Goal: Task Accomplishment & Management: Manage account settings

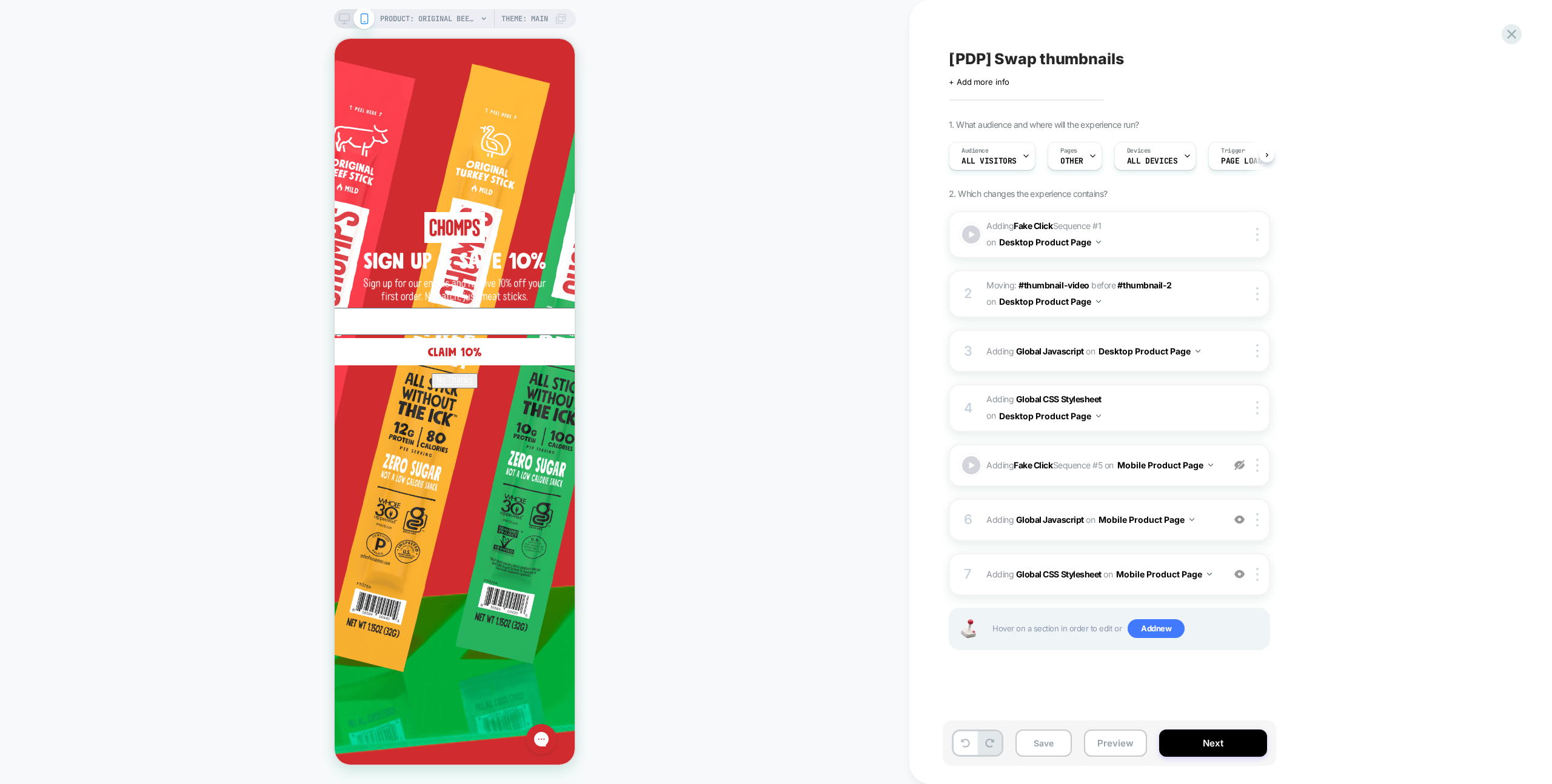
scroll to position [0, 1]
click at [1116, 734] on button "Preview" at bounding box center [1115, 742] width 63 height 27
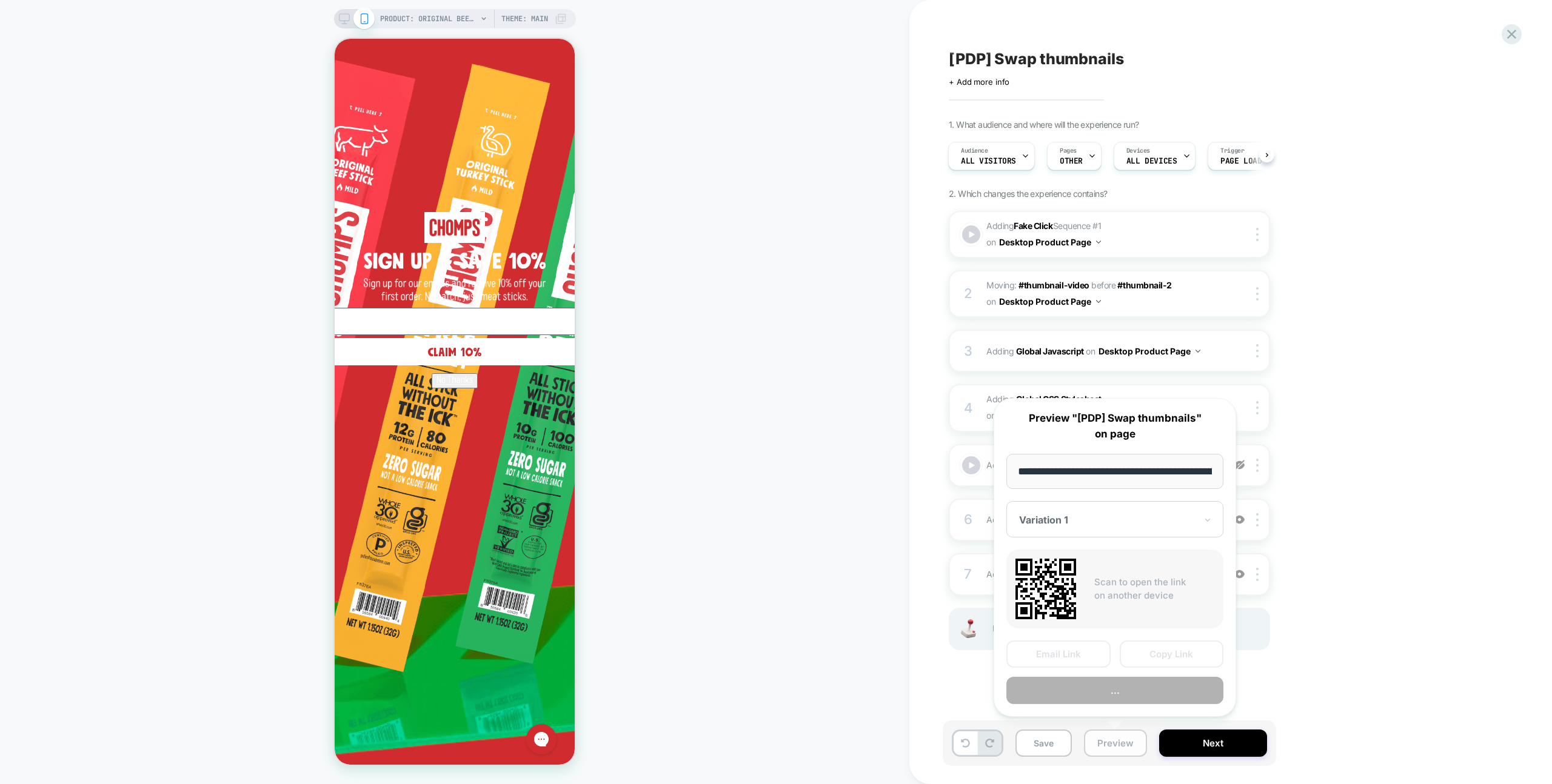
scroll to position [0, 250]
click at [1142, 654] on button "Copy Link" at bounding box center [1172, 654] width 104 height 27
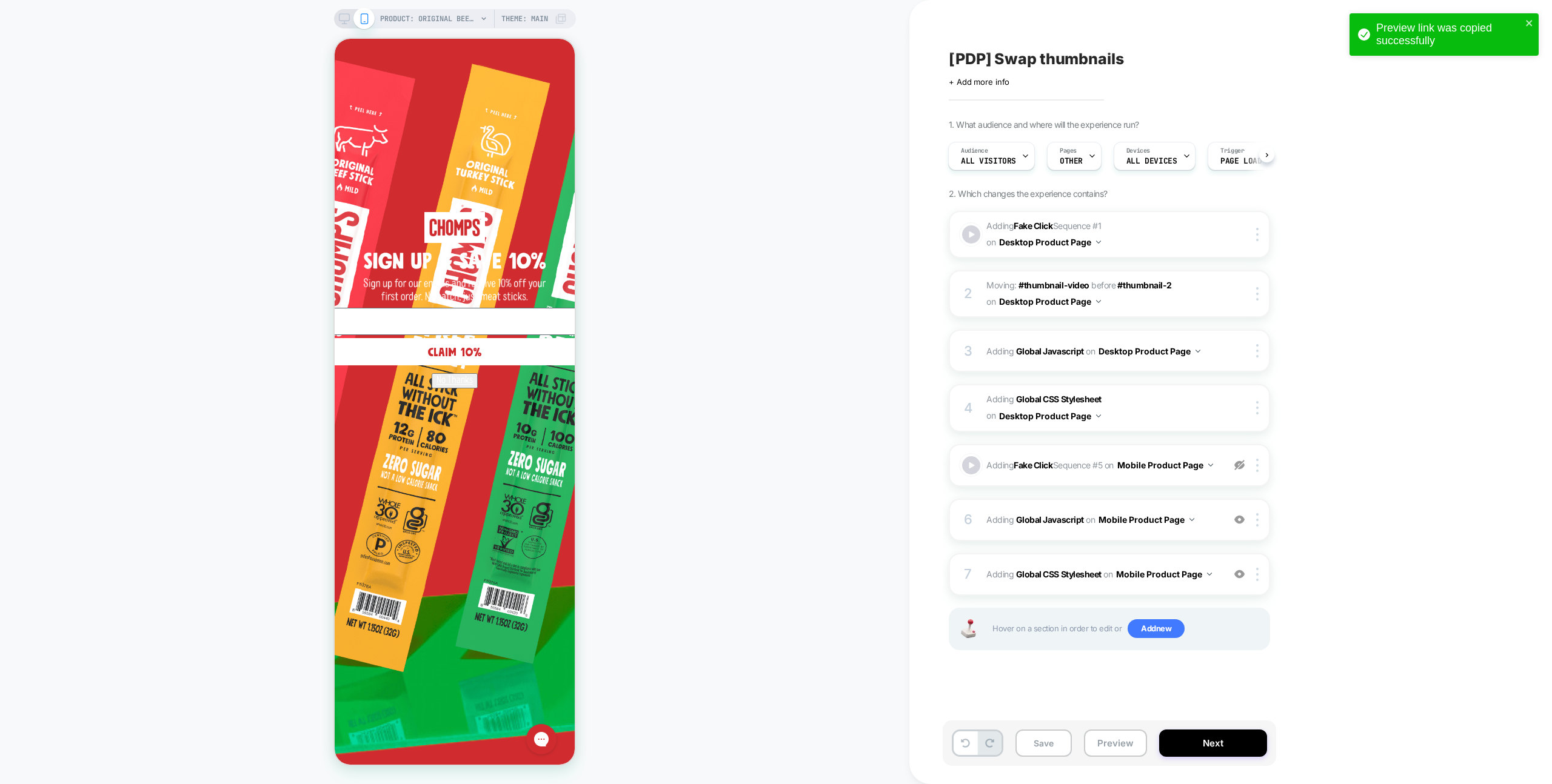
scroll to position [0, 0]
click at [1511, 30] on icon at bounding box center [1511, 34] width 16 height 16
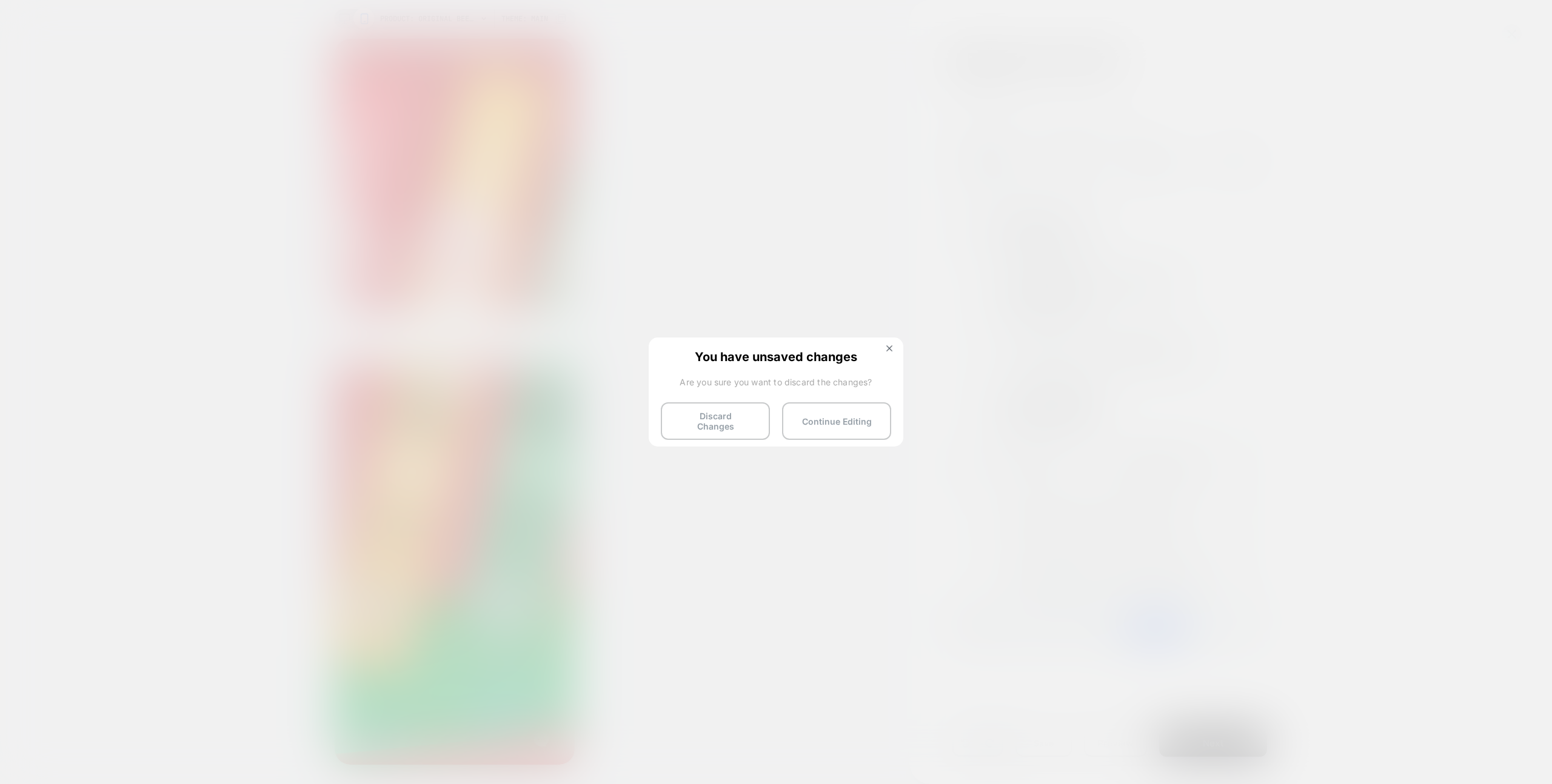
click at [683, 406] on button "Discard Changes" at bounding box center [715, 421] width 109 height 38
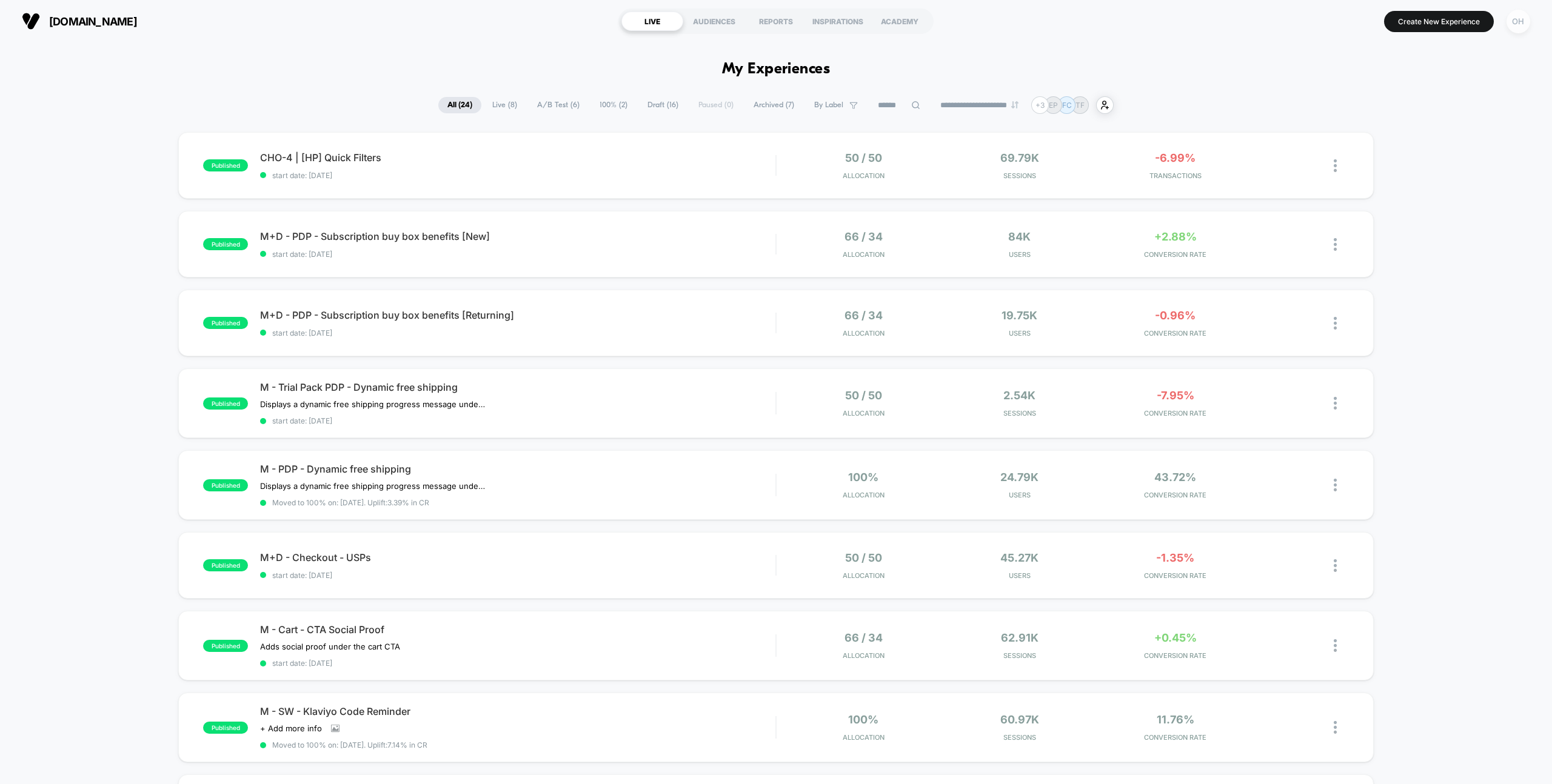
click at [1515, 23] on div "OH" at bounding box center [1518, 22] width 24 height 24
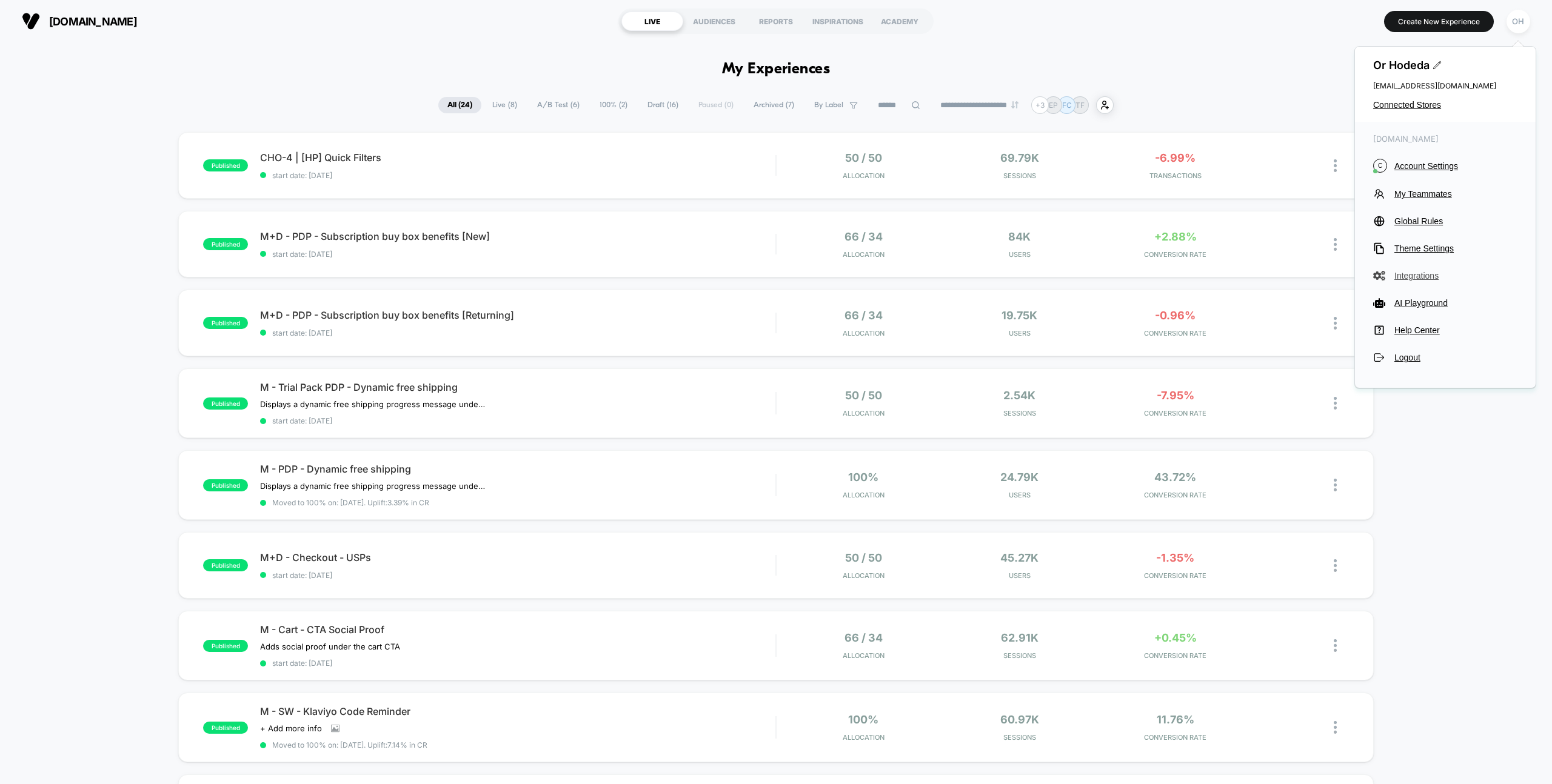
click at [1420, 281] on button "Integrations" at bounding box center [1445, 275] width 145 height 12
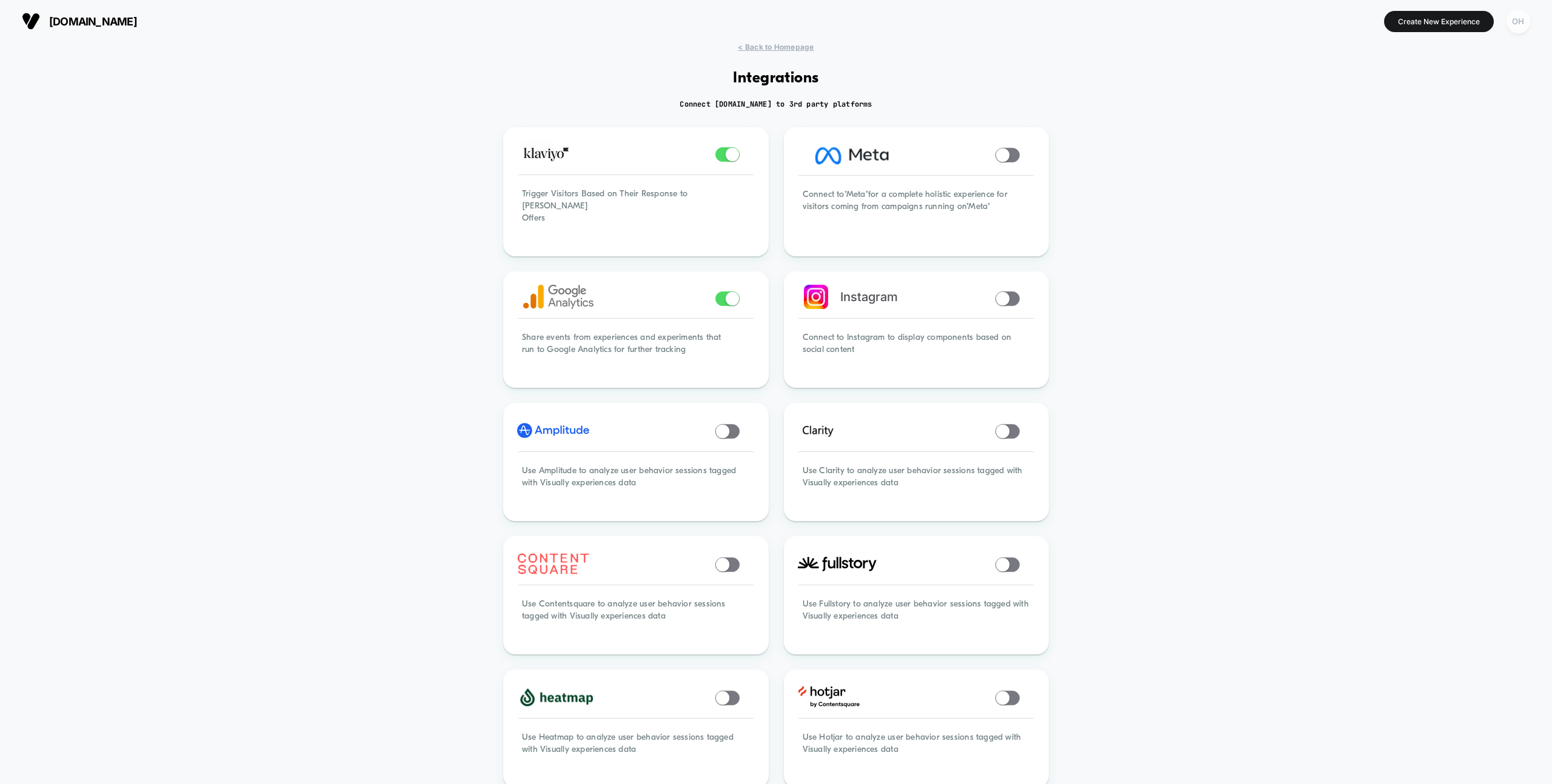
click at [1514, 19] on div "OH" at bounding box center [1518, 22] width 24 height 24
click at [1439, 278] on span "Integrations" at bounding box center [1455, 275] width 123 height 10
click at [1441, 252] on span "Theme Settings" at bounding box center [1455, 248] width 123 height 10
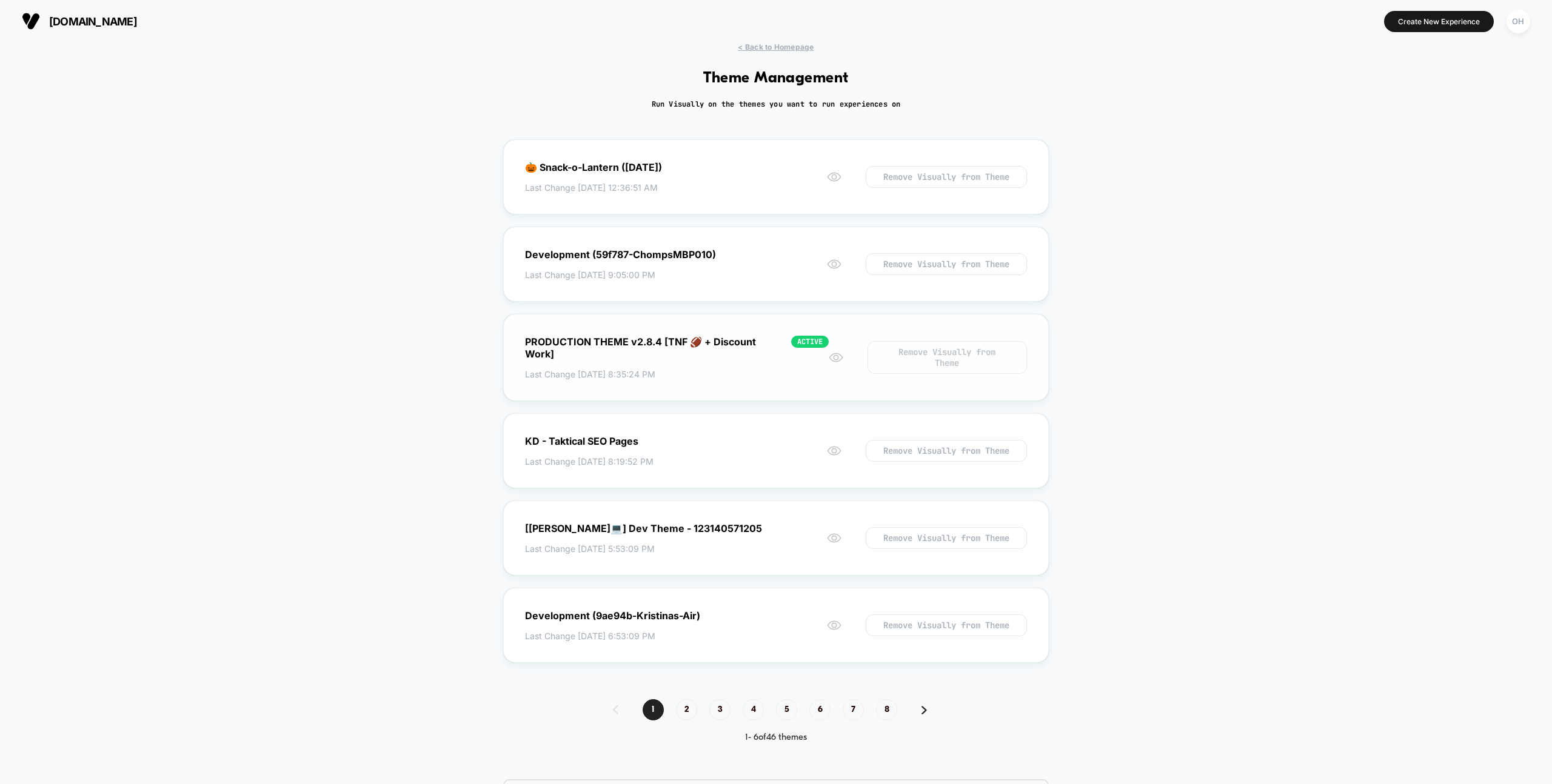
click at [969, 372] on button "Remove Visually from Theme" at bounding box center [947, 357] width 160 height 33
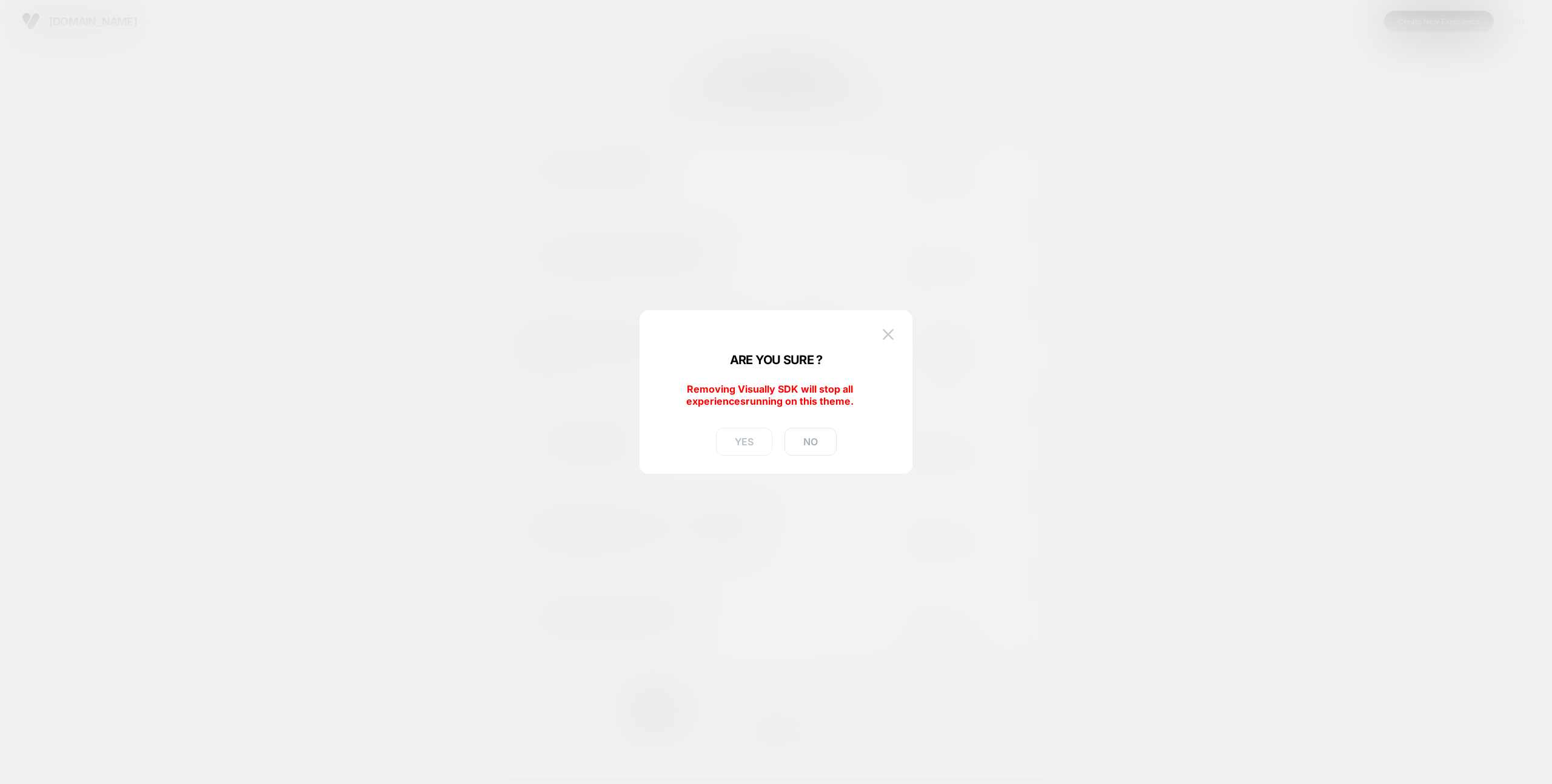
click at [761, 441] on button "YES" at bounding box center [744, 442] width 56 height 28
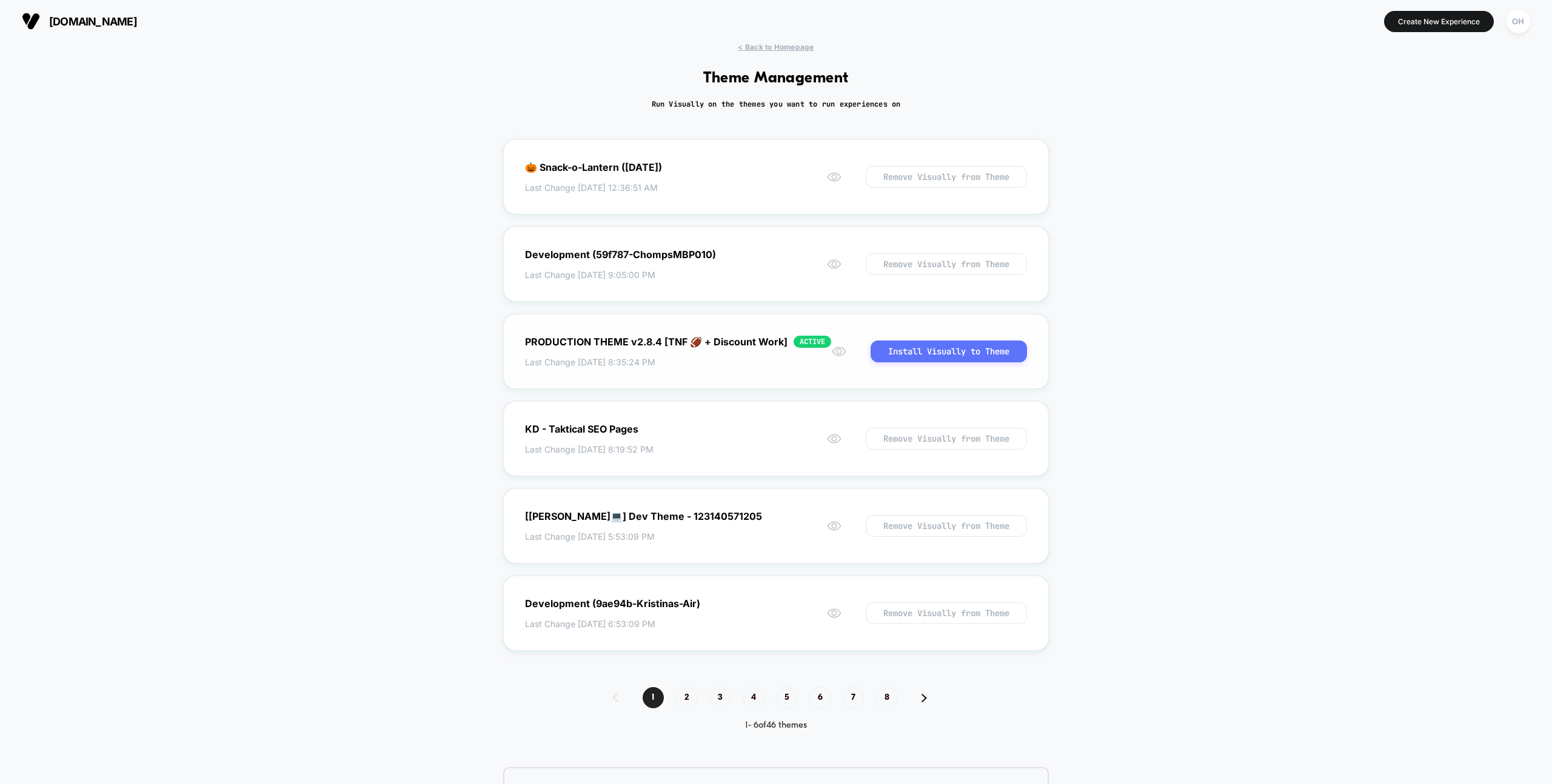
click at [946, 362] on button "Install Visually to Theme" at bounding box center [948, 351] width 157 height 22
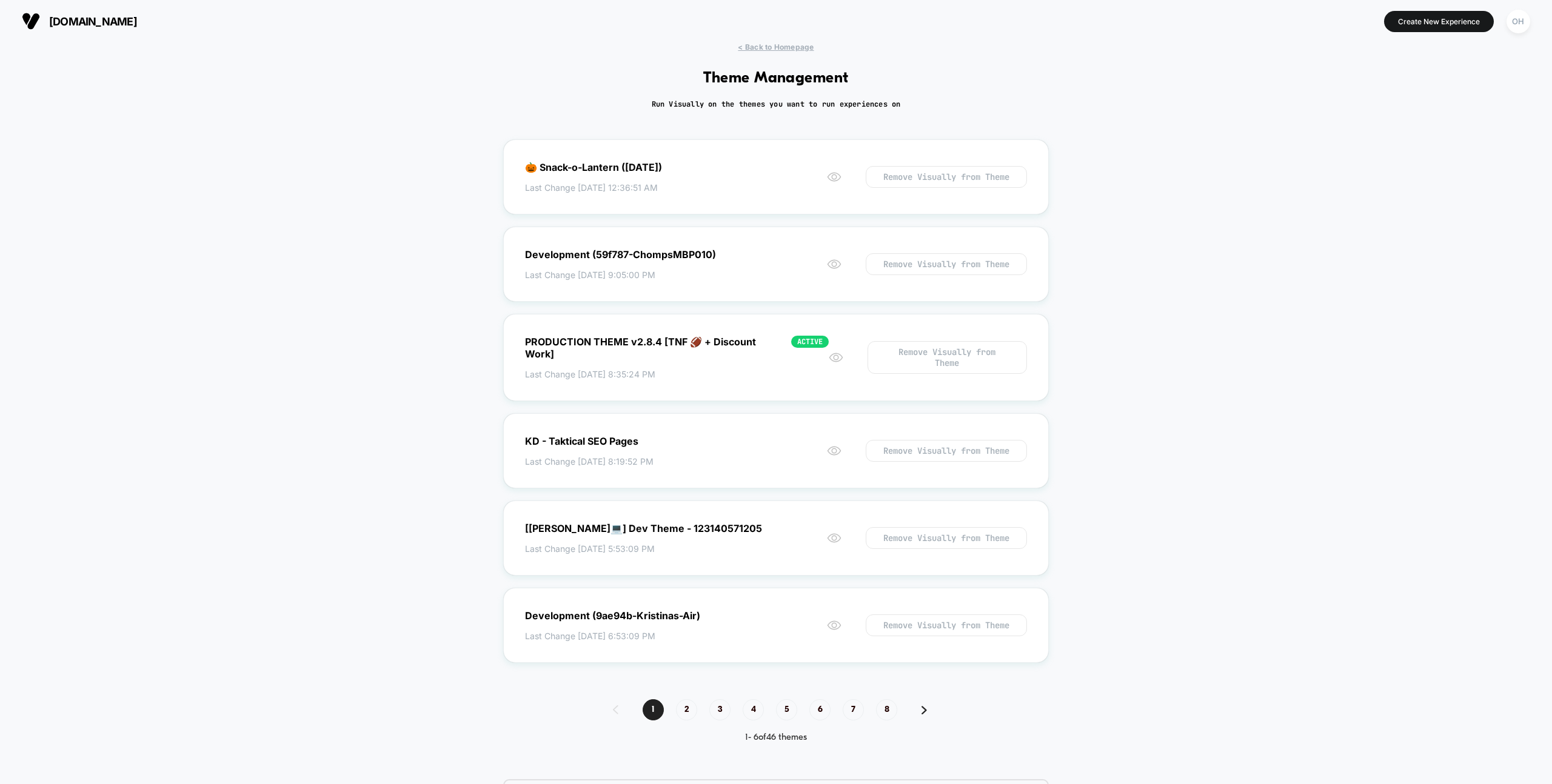
click at [1131, 336] on div "< Back to Homepage Theme Management Run Visually on the themes you want to run …" at bounding box center [776, 470] width 1552 height 855
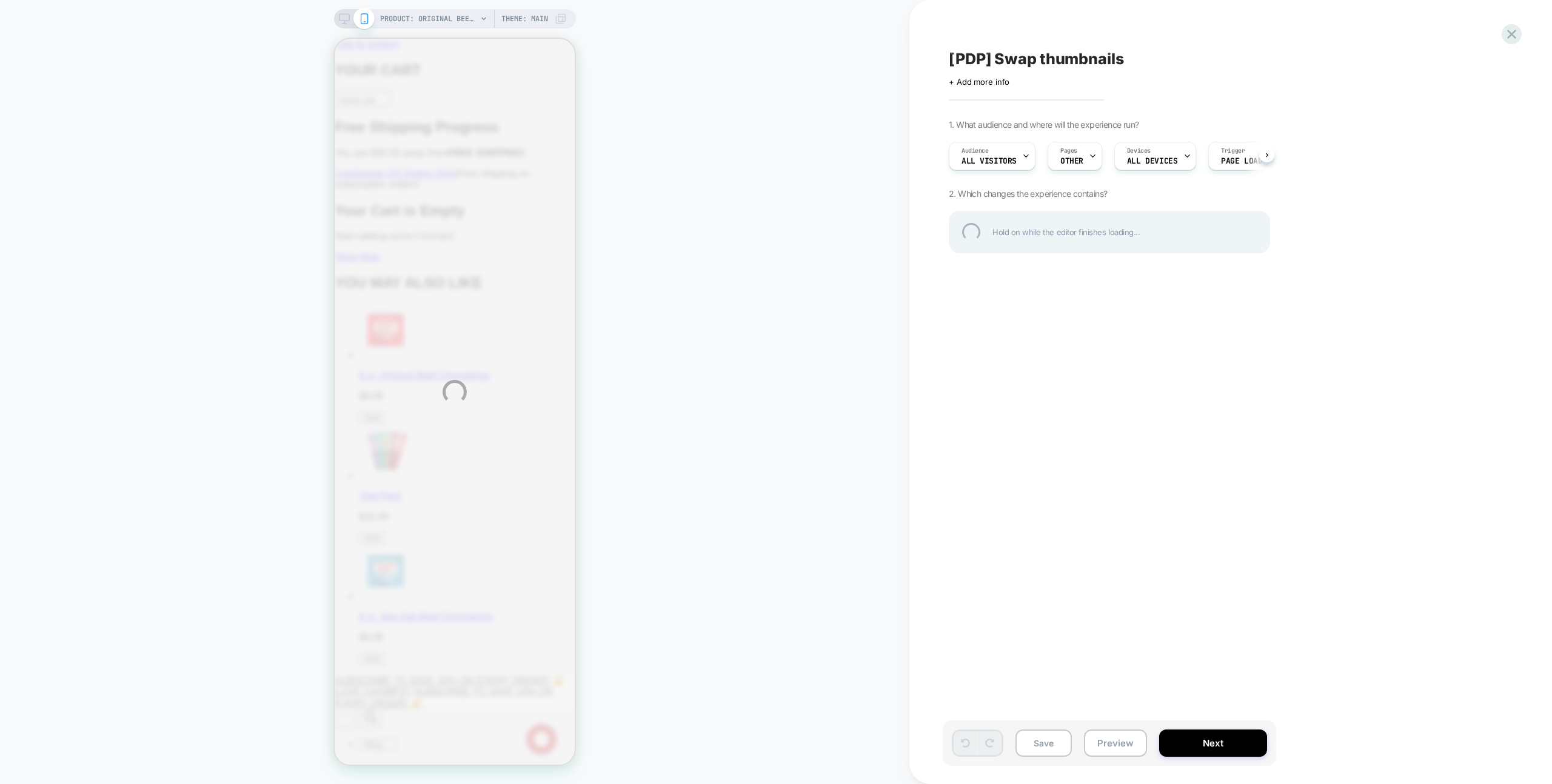
scroll to position [4959, 0]
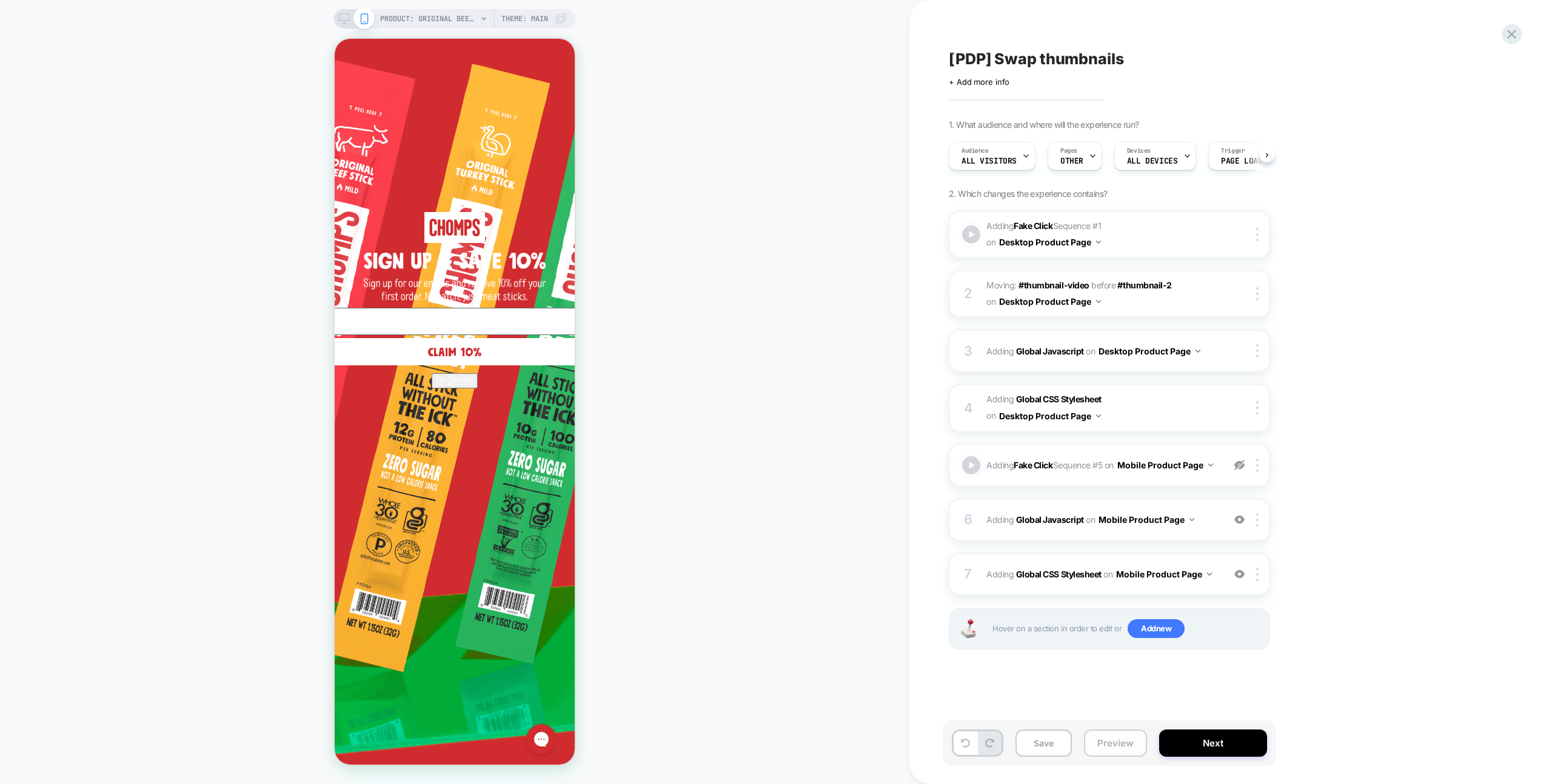
click at [1128, 740] on button "Preview" at bounding box center [1115, 742] width 63 height 27
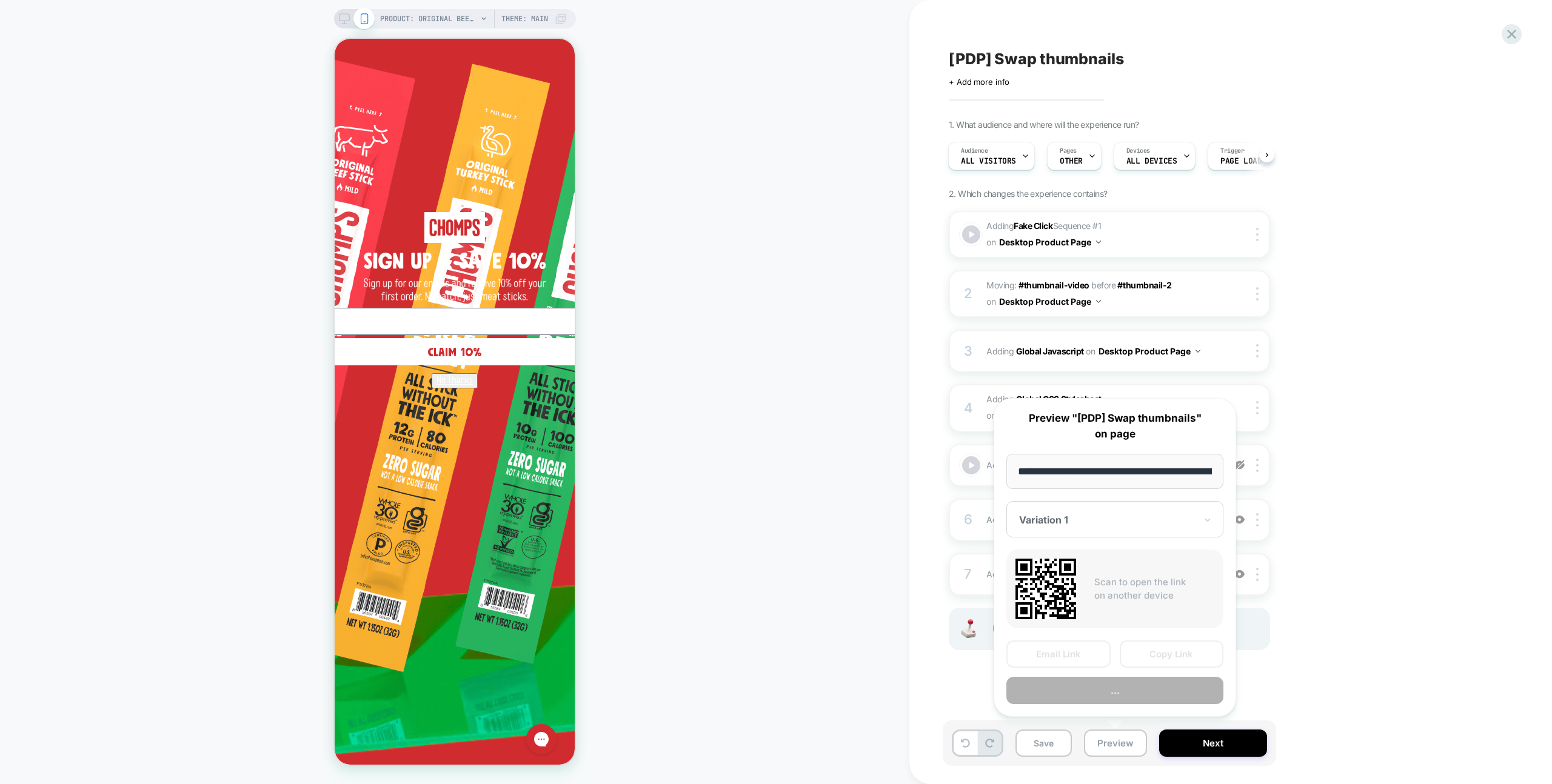
scroll to position [0, 250]
click at [1141, 653] on button "Copy Link" at bounding box center [1172, 654] width 104 height 27
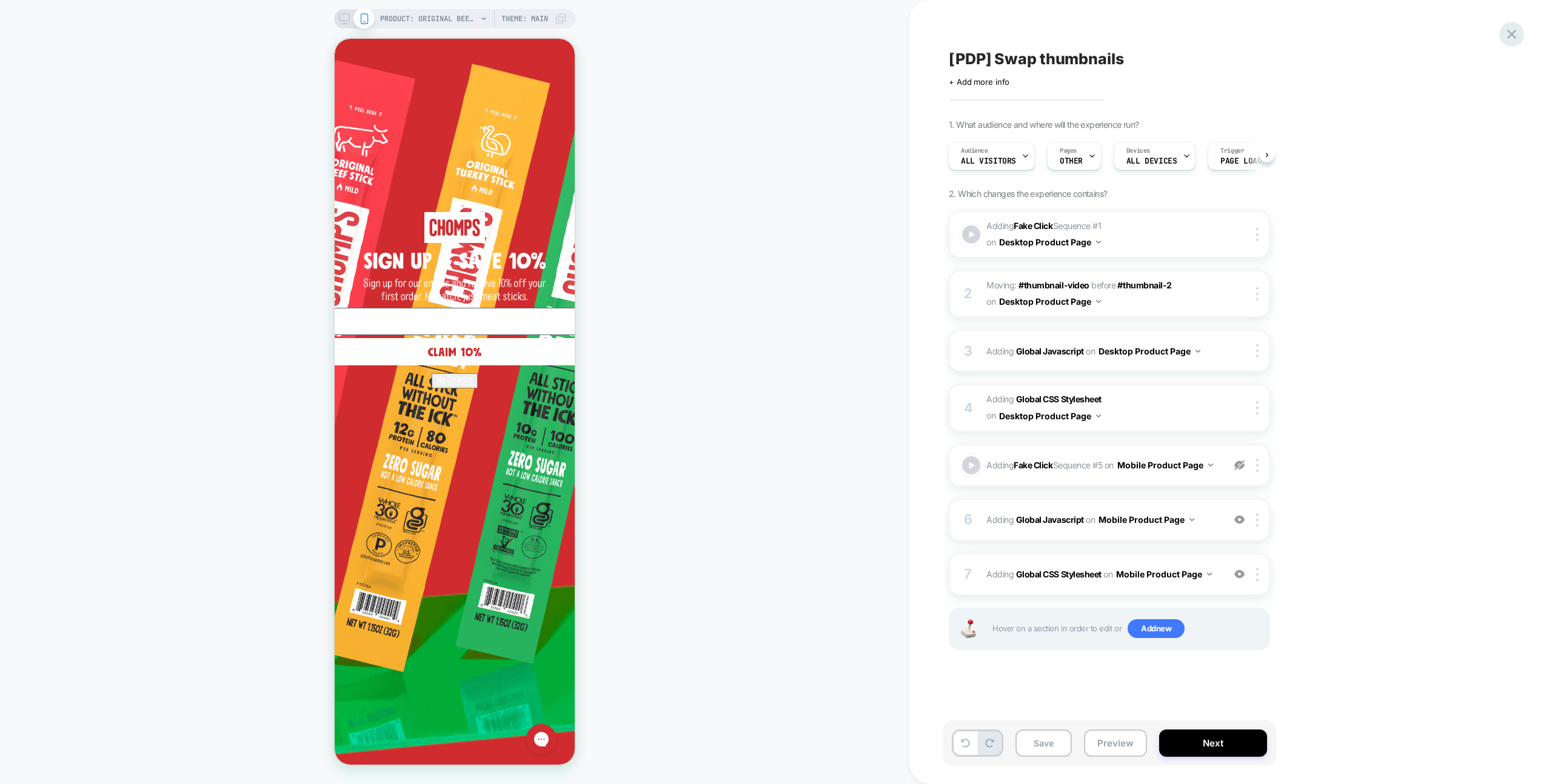
click at [1514, 33] on icon at bounding box center [1511, 34] width 9 height 9
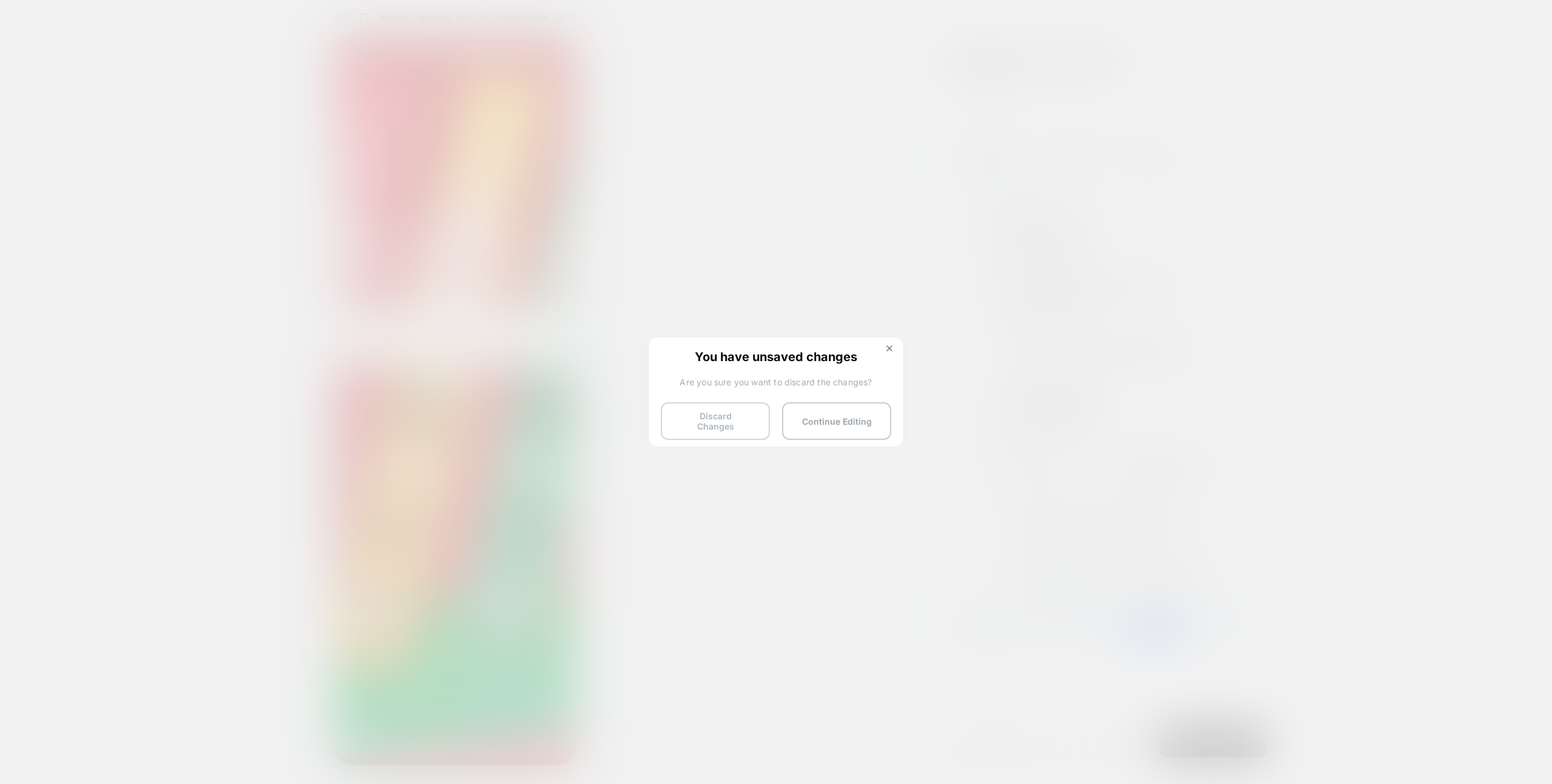
click at [673, 422] on button "Discard Changes" at bounding box center [715, 421] width 109 height 38
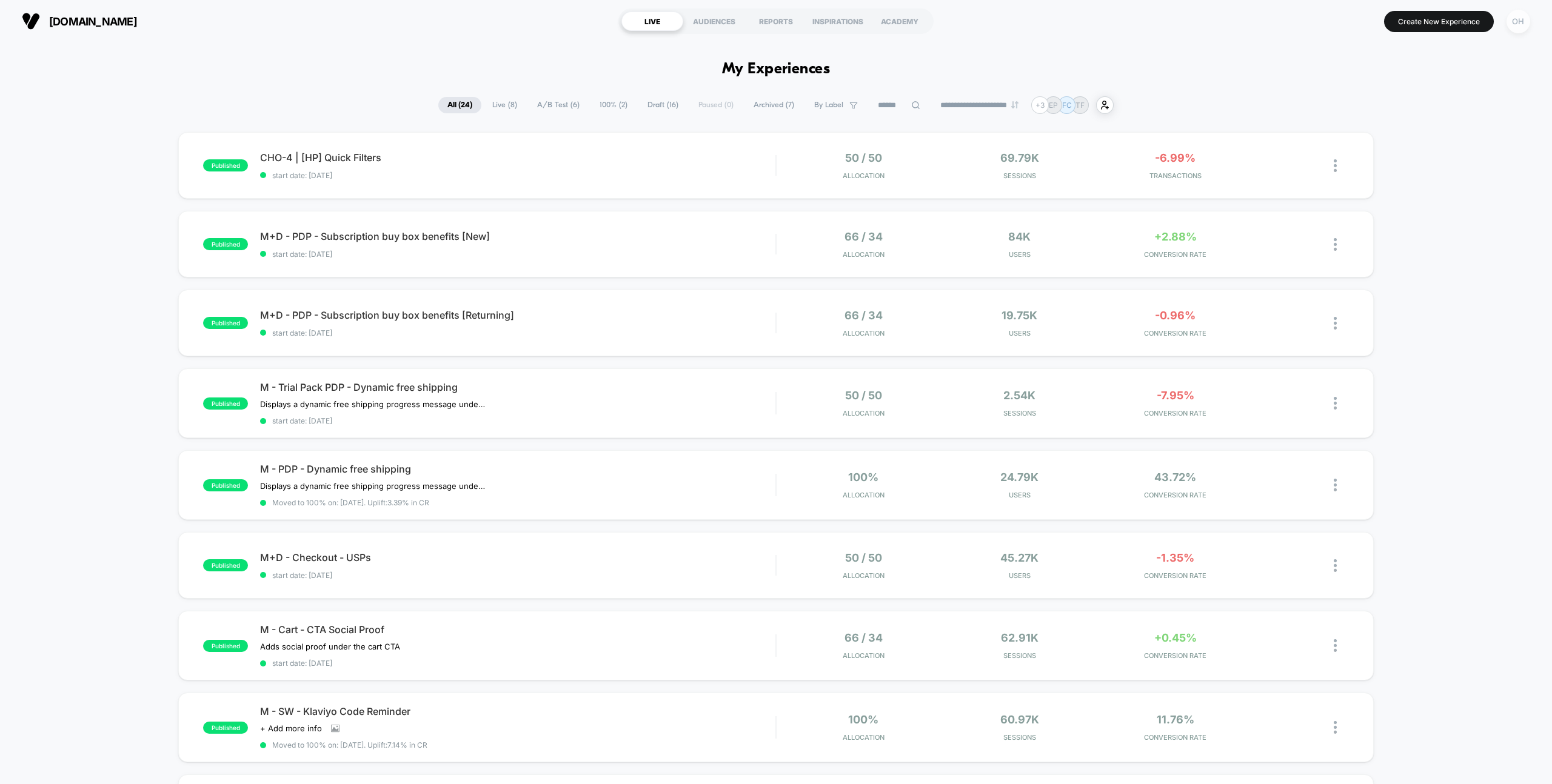
click at [1523, 30] on div "OH" at bounding box center [1518, 22] width 24 height 24
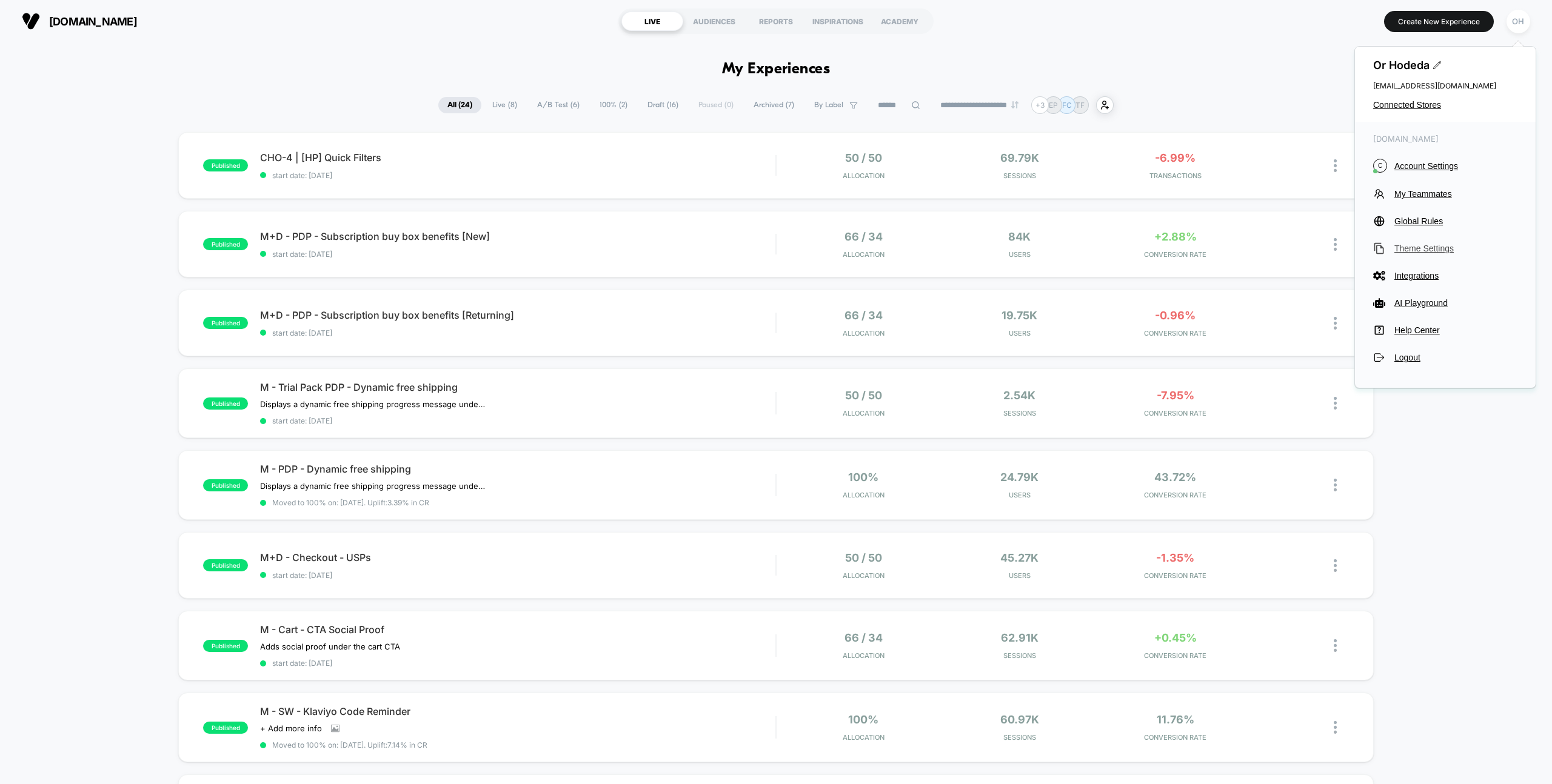
click at [1432, 249] on span "Theme Settings" at bounding box center [1455, 248] width 123 height 10
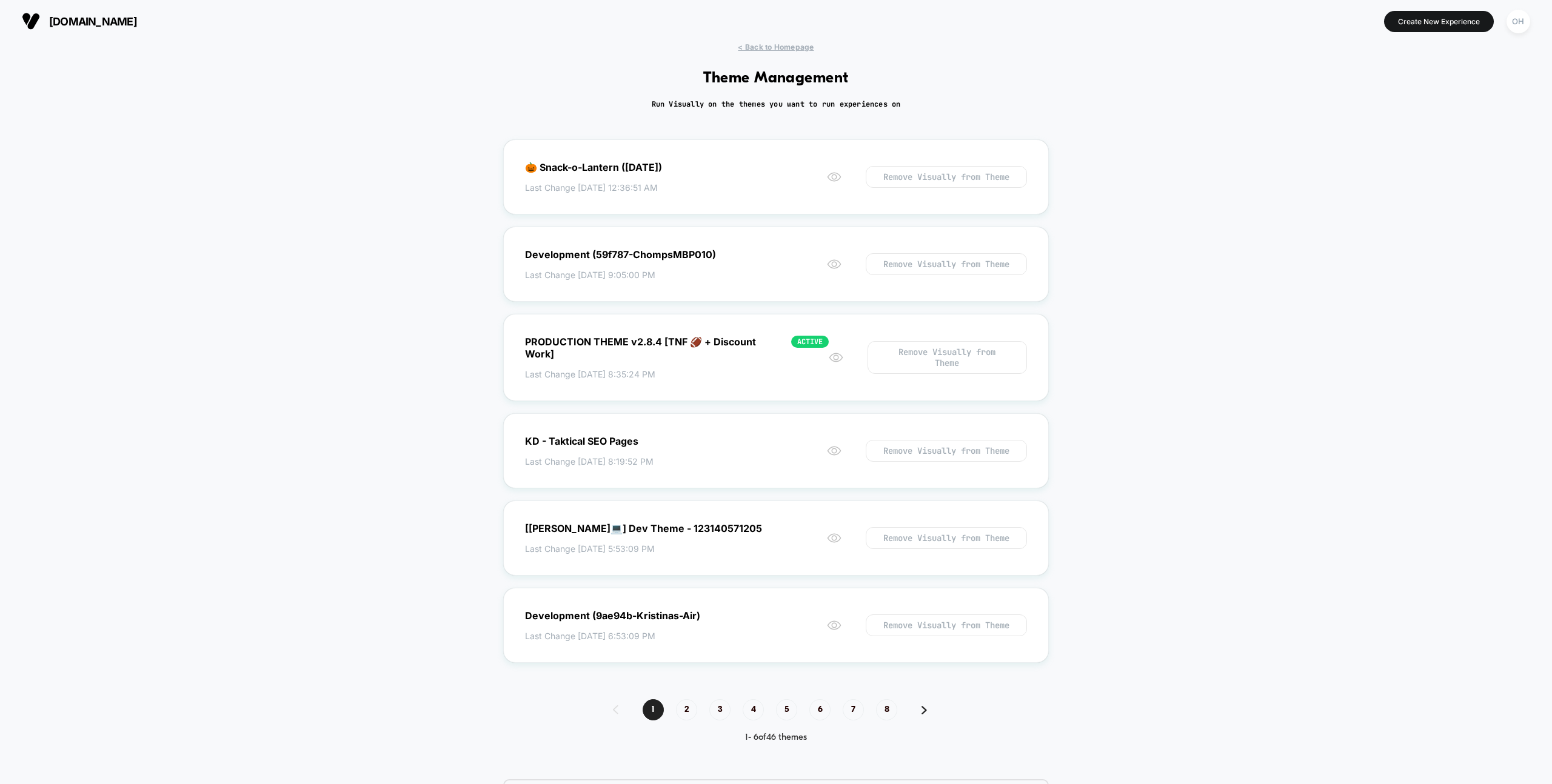
click at [760, 51] on span "< Back to Homepage" at bounding box center [776, 47] width 76 height 9
